Goal: Information Seeking & Learning: Check status

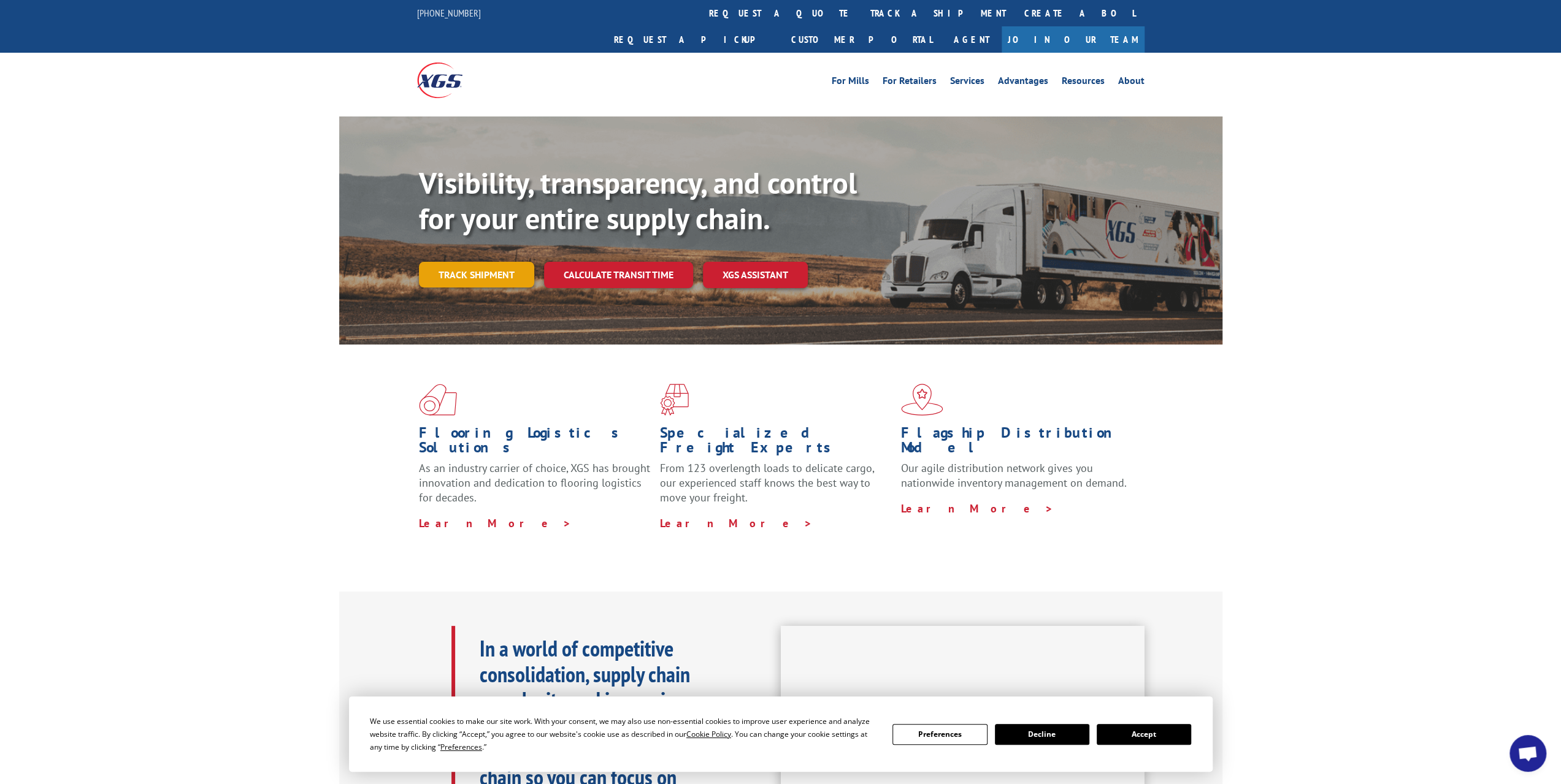
click at [497, 262] on link "Track shipment" at bounding box center [476, 275] width 116 height 26
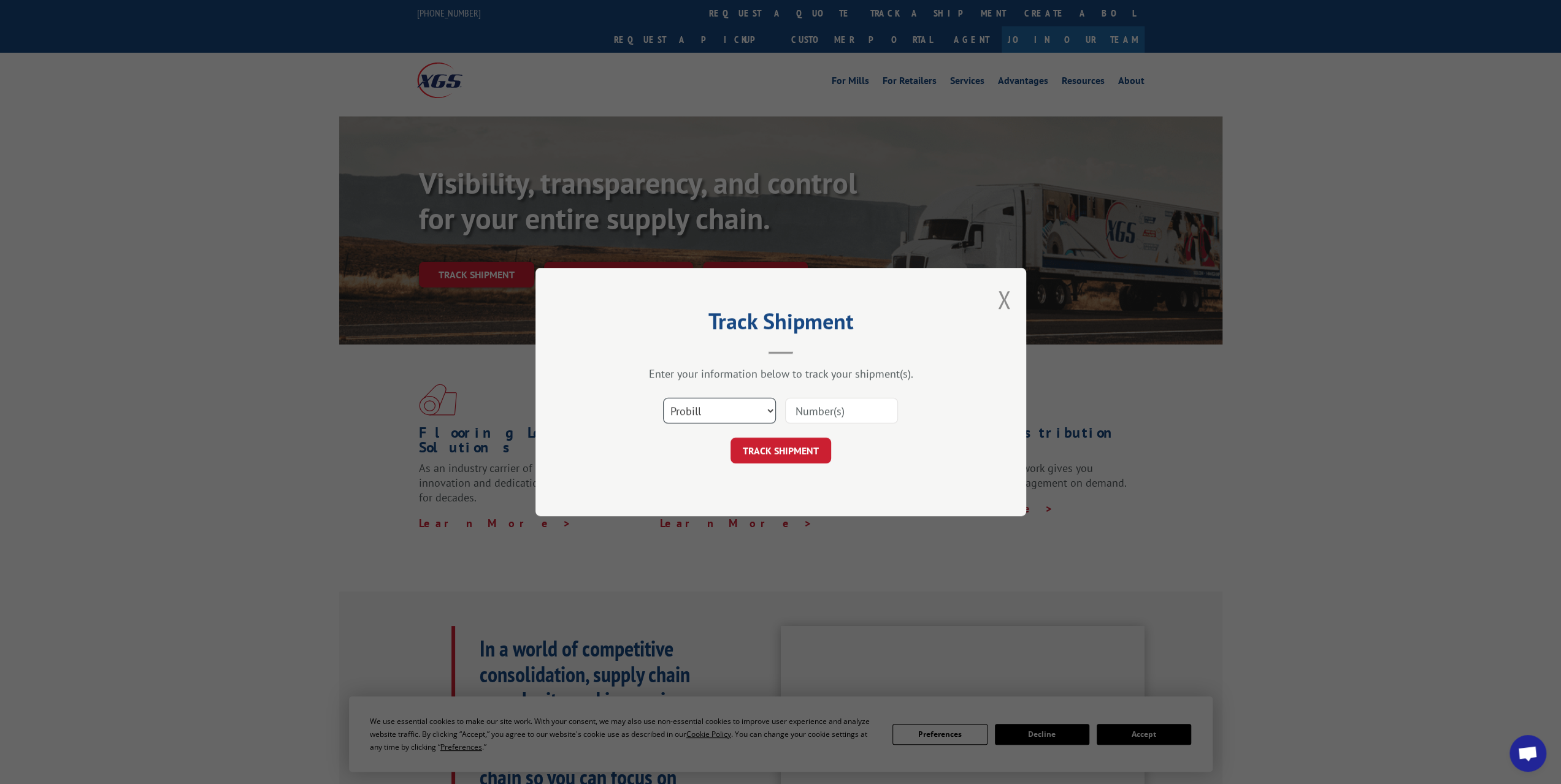
click at [743, 410] on select "Select category... Probill BOL PO" at bounding box center [719, 411] width 113 height 26
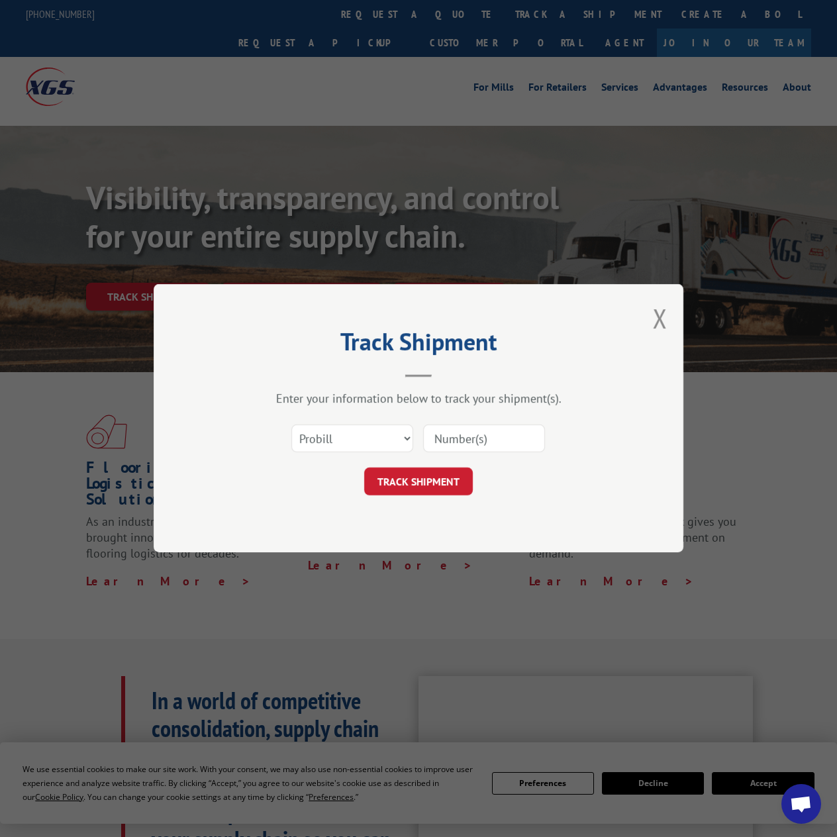
click at [523, 431] on input at bounding box center [484, 439] width 122 height 28
paste input "17402248"
type input "17402248"
click at [462, 490] on button "TRACK SHIPMENT" at bounding box center [418, 482] width 109 height 28
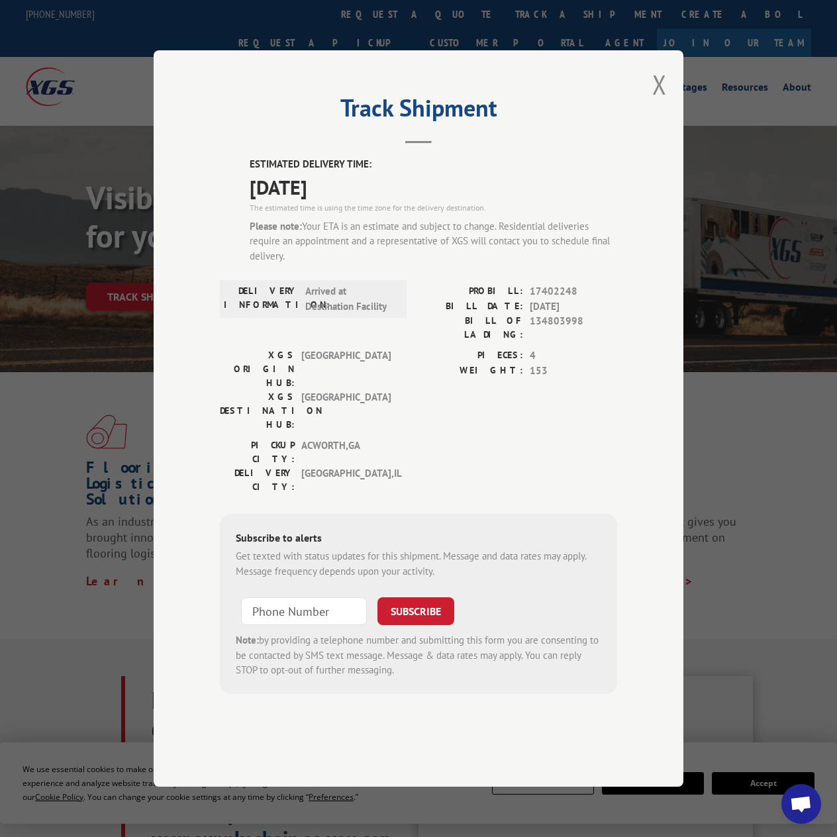
drag, startPoint x: 310, startPoint y: 221, endPoint x: 234, endPoint y: 221, distance: 76.2
click at [224, 221] on div "ESTIMATED DELIVERY TIME: [DATE] The estimated time is using the time zone for t…" at bounding box center [418, 425] width 397 height 537
copy span "[DATE]"
